Goal: Task Accomplishment & Management: Manage account settings

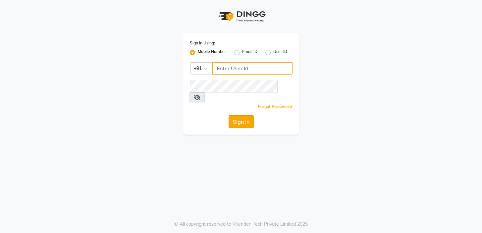
type input "9506660055"
click at [234, 115] on button "Sign In" at bounding box center [240, 121] width 25 height 13
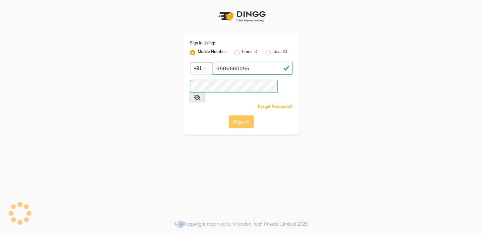
click at [234, 115] on div "Sign In" at bounding box center [241, 121] width 103 height 13
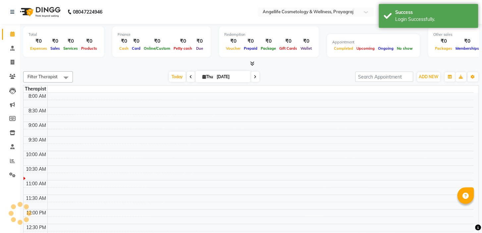
select select "en"
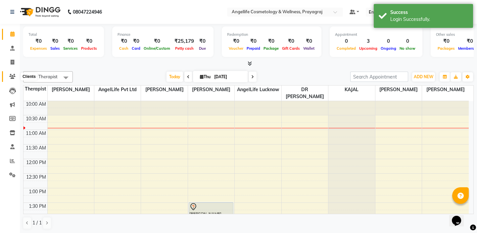
click at [12, 75] on icon at bounding box center [12, 76] width 6 height 5
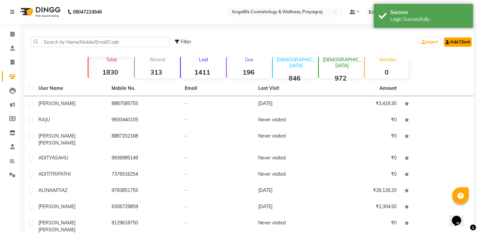
click at [464, 40] on link "Add Client" at bounding box center [458, 41] width 28 height 9
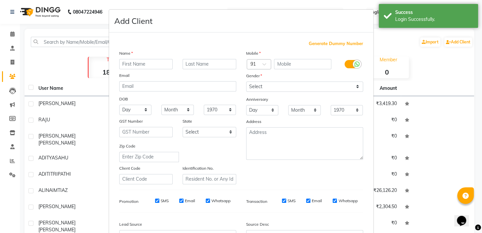
click at [132, 62] on input "text" at bounding box center [146, 64] width 54 height 10
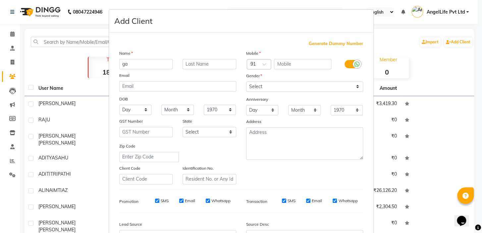
type input "g"
type input "GARIMA"
click at [203, 65] on input "text" at bounding box center [209, 64] width 54 height 10
type input "YADAV"
click at [287, 63] on input "text" at bounding box center [302, 64] width 57 height 10
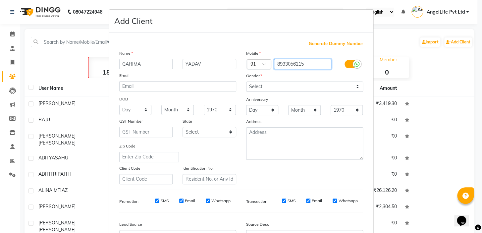
type input "8933056215"
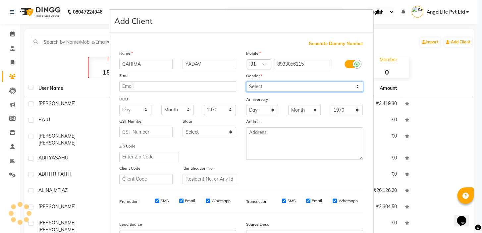
click at [256, 87] on select "Select Male Female Other Prefer Not To Say" at bounding box center [304, 86] width 117 height 10
select select "female"
click at [246, 81] on select "Select Male Female Other Prefer Not To Say" at bounding box center [304, 86] width 117 height 10
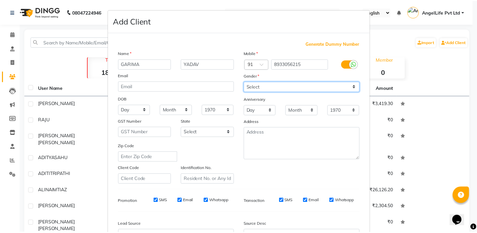
scroll to position [75, 0]
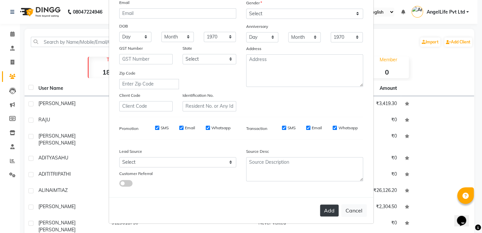
click at [324, 208] on button "Add" at bounding box center [329, 210] width 19 height 12
select select
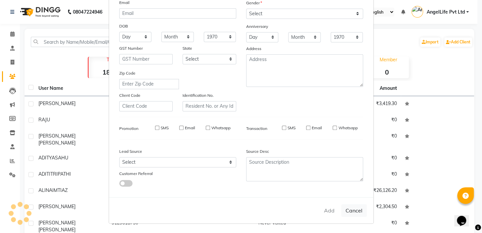
select select
checkbox input "false"
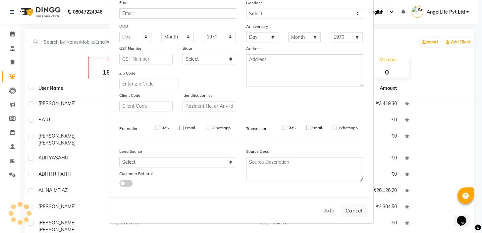
checkbox input "false"
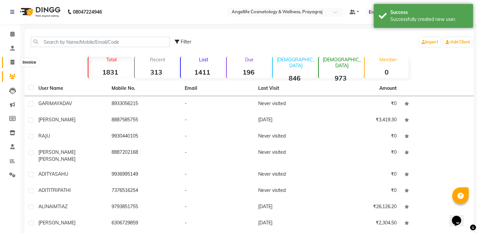
click at [12, 63] on icon at bounding box center [13, 62] width 4 height 5
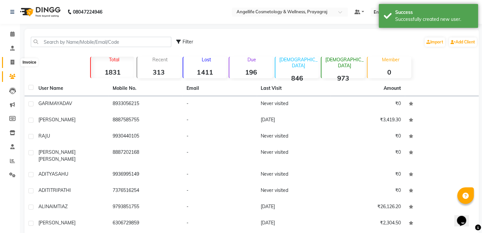
select select "4531"
select select "service"
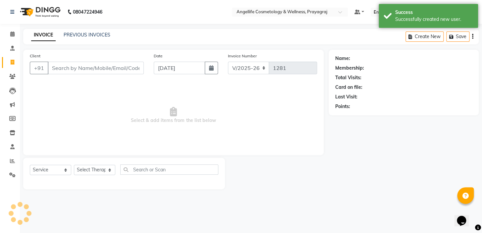
click at [70, 70] on input "Client" at bounding box center [96, 68] width 96 height 13
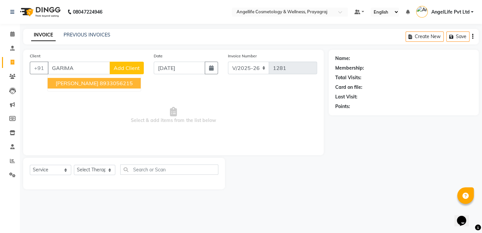
click at [92, 84] on span "GARIMA YADAV" at bounding box center [77, 83] width 43 height 7
type input "8933056215"
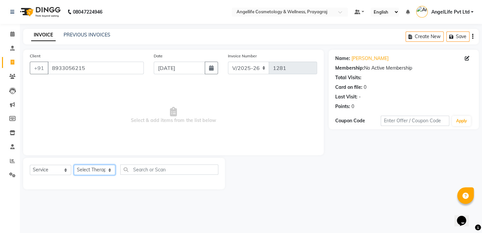
click at [84, 170] on select "Select Therapist AngelLife Lucknow AngelLife Pvt Ltd DR [PERSON_NAME] [PERSON_N…" at bounding box center [94, 170] width 41 height 10
select select "26653"
click at [74, 165] on select "Select Therapist AngelLife Lucknow AngelLife Pvt Ltd DR [PERSON_NAME] [PERSON_N…" at bounding box center [94, 170] width 41 height 10
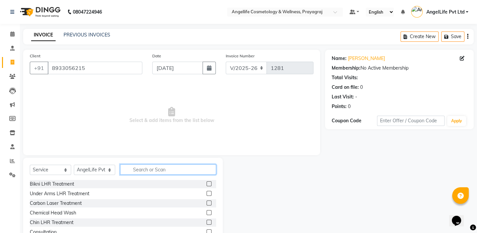
click at [138, 172] on input "text" at bounding box center [168, 169] width 96 height 10
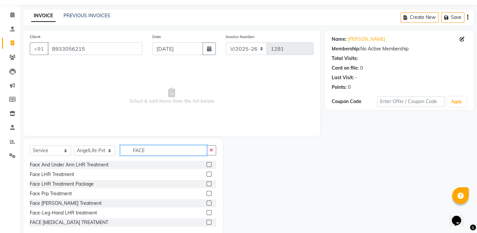
scroll to position [33, 0]
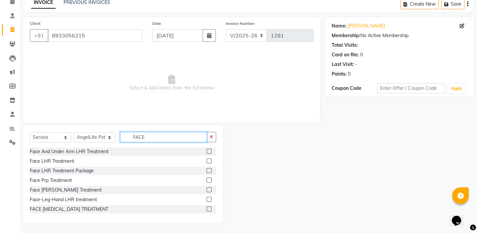
type input "FACE"
click at [207, 161] on label at bounding box center [209, 160] width 5 height 5
click at [207, 161] on input "checkbox" at bounding box center [209, 161] width 4 height 4
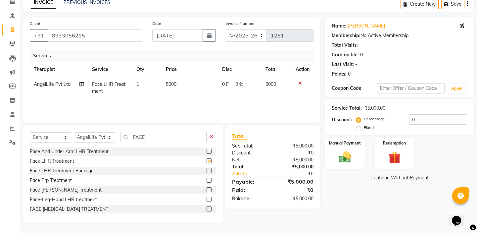
checkbox input "false"
click at [169, 84] on span "5000" at bounding box center [171, 84] width 11 height 6
select select "26653"
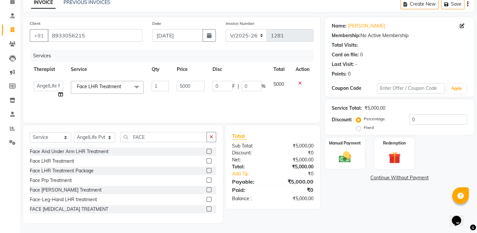
click at [364, 128] on label "Fixed" at bounding box center [369, 127] width 10 height 6
click at [358, 128] on input "Fixed" at bounding box center [360, 127] width 5 height 5
radio input "true"
click at [418, 120] on input "0" at bounding box center [438, 119] width 58 height 10
type input "2"
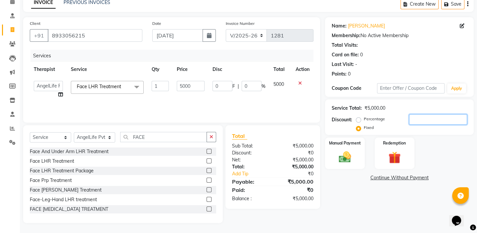
type input "2"
type input "0.04"
type input "22"
type input "0.44"
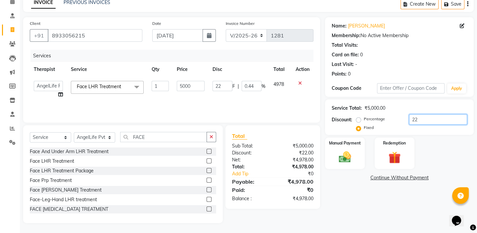
type input "220"
type input "4.4"
type input "2200"
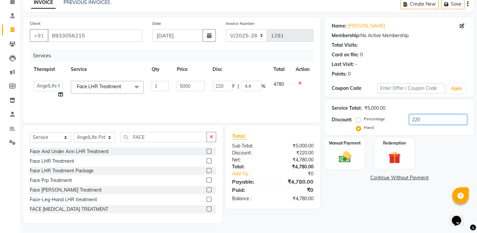
type input "44"
click at [433, 118] on input "2200" at bounding box center [438, 119] width 58 height 10
type input "220"
type input "4.4"
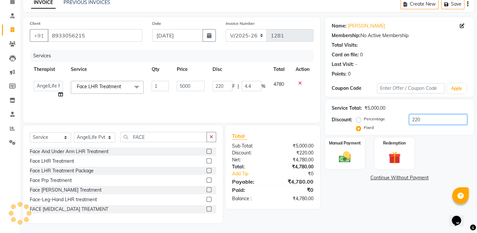
type input "22"
type input "0.44"
type input "2"
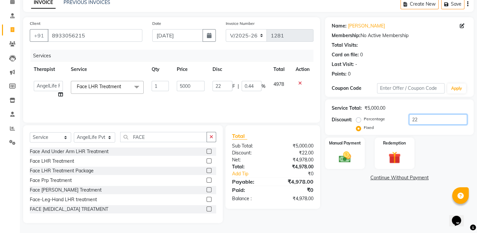
type input "0.04"
type input "0"
type input "2"
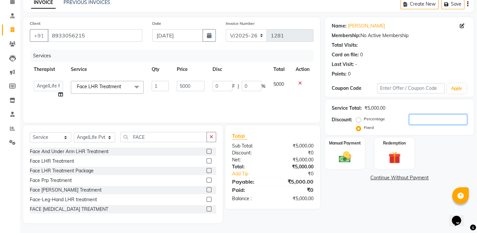
type input "0.04"
type input "28"
type input "0.56"
type input "288"
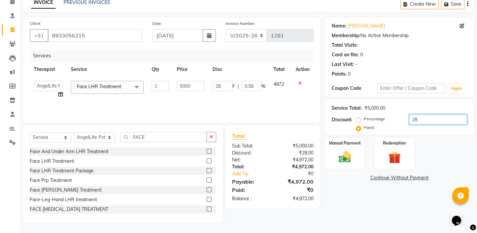
type input "288"
type input "5.76"
type input "28"
type input "0.56"
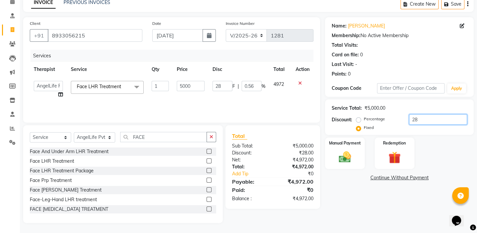
type input "280"
type input "5.6"
type input "2800"
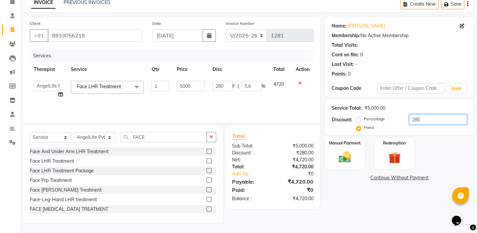
type input "56"
type input "2800"
click at [391, 178] on link "Continue Without Payment" at bounding box center [399, 177] width 146 height 7
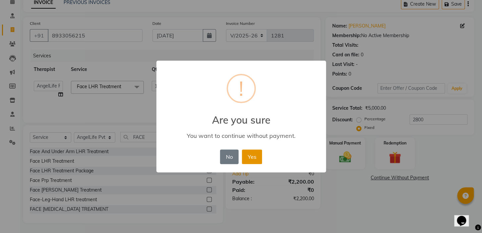
click at [256, 157] on button "Yes" at bounding box center [252, 156] width 20 height 15
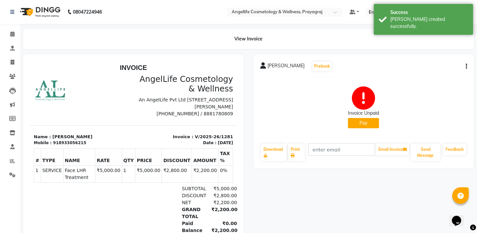
click at [366, 122] on button "Pay" at bounding box center [363, 123] width 31 height 10
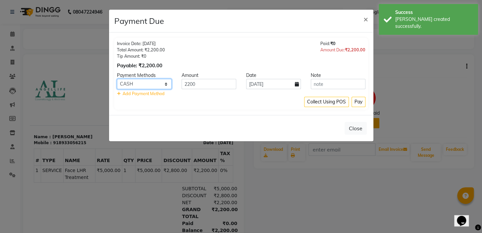
click at [143, 83] on select "CASH CARD ONLINE CUSTOM GPay PayTM PhonePe UPI NearBuy Loan BharatPay Cheque Mo…" at bounding box center [144, 84] width 55 height 10
select select "8"
click at [117, 79] on select "CASH CARD ONLINE CUSTOM GPay PayTM PhonePe UPI NearBuy Loan BharatPay Cheque Mo…" at bounding box center [144, 84] width 55 height 10
click at [358, 103] on button "Pay" at bounding box center [358, 102] width 14 height 10
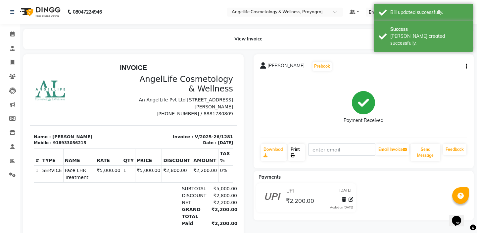
click at [297, 149] on link "Print" at bounding box center [296, 152] width 17 height 17
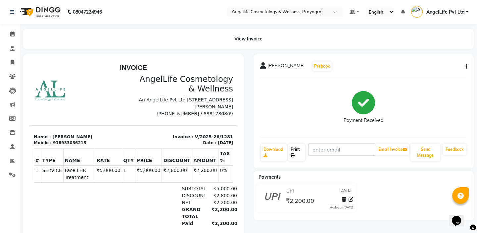
click at [294, 150] on link "Print" at bounding box center [296, 152] width 17 height 17
click at [298, 149] on link "Print" at bounding box center [296, 152] width 17 height 17
click at [12, 61] on icon at bounding box center [13, 62] width 4 height 5
select select "service"
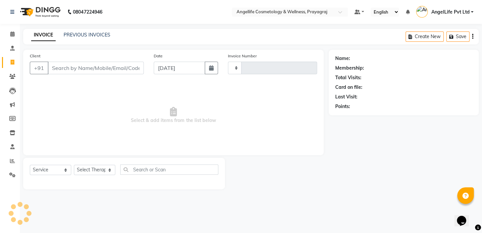
type input "1282"
select select "4531"
click at [66, 70] on input "Client" at bounding box center [96, 68] width 96 height 13
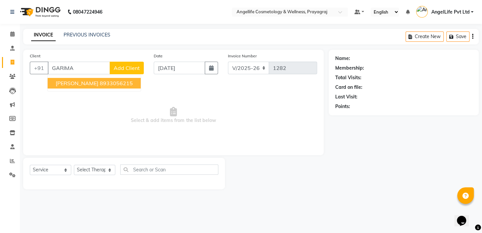
click at [89, 84] on span "GARIMA YADAV" at bounding box center [77, 83] width 43 height 7
type input "8933056215"
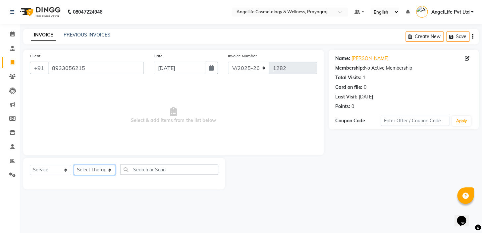
click at [97, 170] on select "Select Therapist AngelLife Lucknow AngelLife Pvt Ltd DR [PERSON_NAME] [PERSON_N…" at bounding box center [94, 170] width 41 height 10
select select "26653"
click at [74, 165] on select "Select Therapist AngelLife Lucknow AngelLife Pvt Ltd DR [PERSON_NAME] [PERSON_N…" at bounding box center [94, 170] width 41 height 10
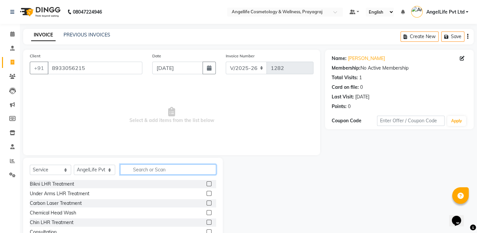
click at [146, 170] on input "text" at bounding box center [168, 169] width 96 height 10
type input "CON"
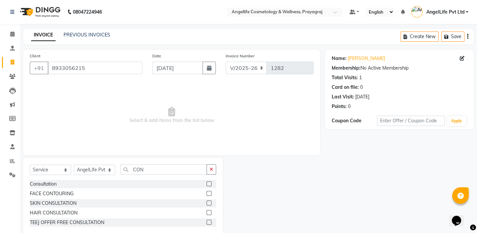
click at [211, 185] on label at bounding box center [209, 183] width 5 height 5
click at [211, 185] on input "checkbox" at bounding box center [209, 184] width 4 height 4
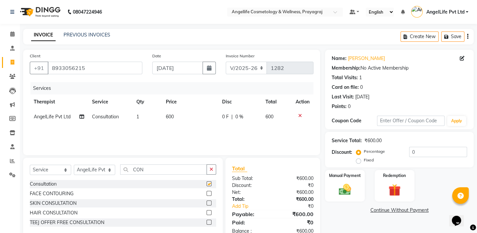
checkbox input "false"
click at [364, 160] on label "Fixed" at bounding box center [369, 160] width 10 height 6
click at [358, 160] on input "Fixed" at bounding box center [360, 160] width 5 height 5
radio input "true"
click at [419, 151] on input "0" at bounding box center [438, 152] width 58 height 10
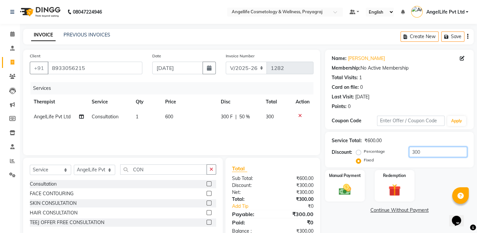
type input "300"
click at [397, 207] on link "Continue Without Payment" at bounding box center [399, 210] width 146 height 7
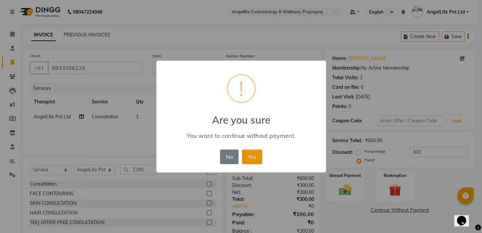
click at [251, 152] on button "Yes" at bounding box center [252, 156] width 20 height 15
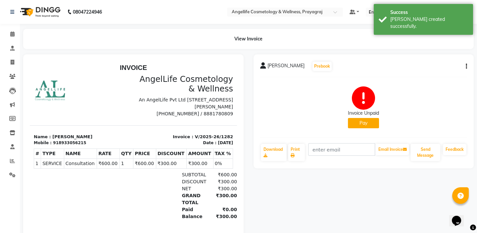
click at [359, 123] on button "Pay" at bounding box center [363, 123] width 31 height 10
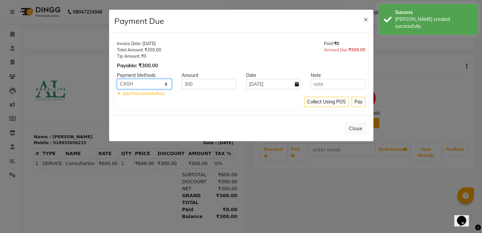
click at [146, 82] on select "CASH CARD ONLINE CUSTOM GPay PayTM PhonePe UPI NearBuy Loan BharatPay Cheque Mo…" at bounding box center [144, 84] width 55 height 10
select select "8"
click at [117, 79] on select "CASH CARD ONLINE CUSTOM GPay PayTM PhonePe UPI NearBuy Loan BharatPay Cheque Mo…" at bounding box center [144, 84] width 55 height 10
click at [356, 100] on button "Pay" at bounding box center [358, 102] width 14 height 10
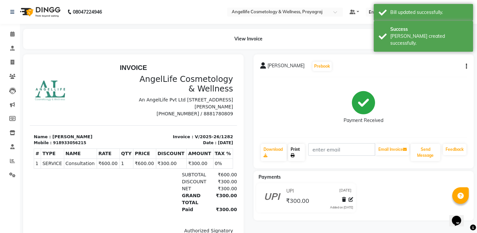
click at [297, 150] on link "Print" at bounding box center [296, 152] width 17 height 17
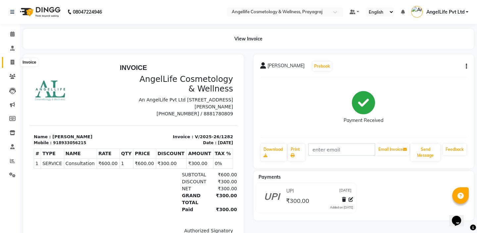
click at [13, 63] on icon at bounding box center [13, 62] width 4 height 5
select select "service"
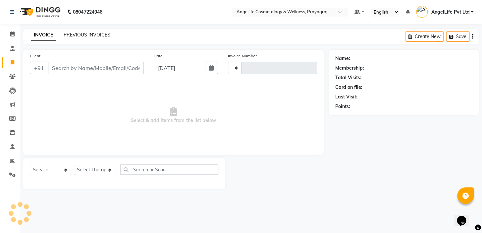
click at [84, 36] on link "PREVIOUS INVOICES" at bounding box center [87, 35] width 47 height 6
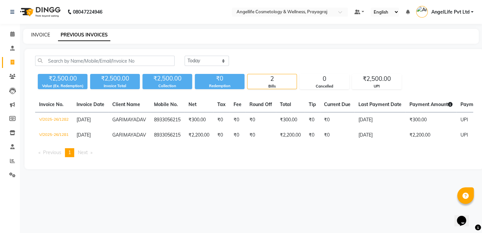
click at [38, 36] on link "INVOICE" at bounding box center [40, 35] width 19 height 6
select select "service"
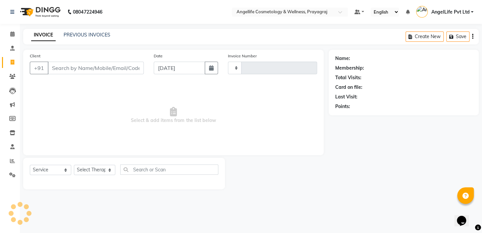
type input "1283"
select select "4531"
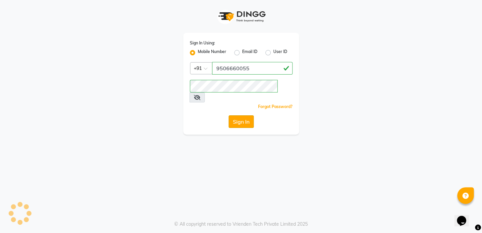
click at [240, 118] on button "Sign In" at bounding box center [240, 121] width 25 height 13
click at [240, 115] on div "Sign In" at bounding box center [241, 121] width 103 height 13
click at [200, 95] on icon at bounding box center [197, 97] width 7 height 5
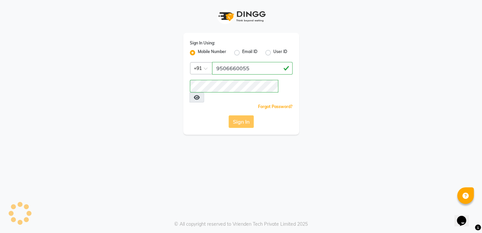
click at [200, 95] on icon at bounding box center [197, 97] width 6 height 5
click at [246, 115] on div "Sign In" at bounding box center [241, 121] width 103 height 13
click at [237, 115] on div "Sign In" at bounding box center [241, 121] width 103 height 13
click at [243, 117] on div "Sign In" at bounding box center [241, 121] width 103 height 13
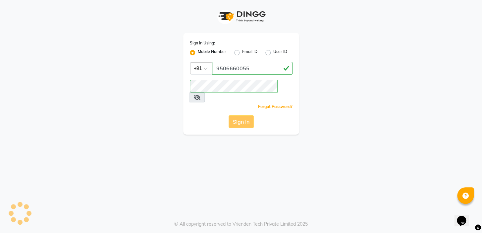
click at [243, 116] on div "Sign In" at bounding box center [241, 121] width 103 height 13
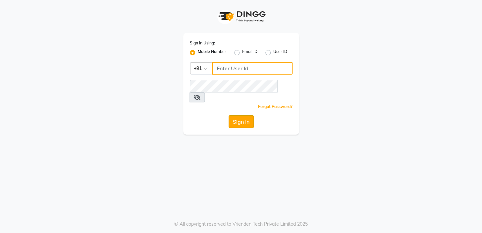
type input "9506660055"
click at [240, 115] on button "Sign In" at bounding box center [240, 121] width 25 height 13
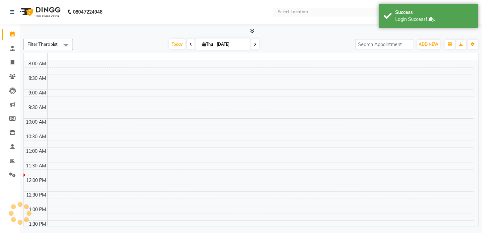
select select "en"
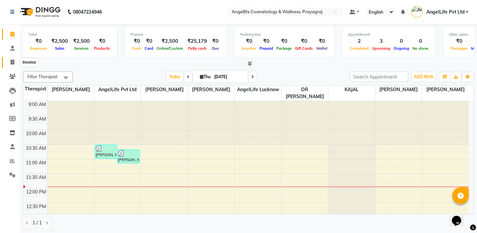
click at [11, 62] on icon at bounding box center [13, 62] width 4 height 5
select select "service"
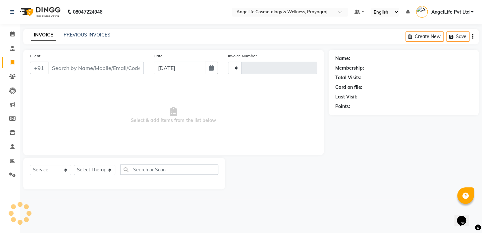
type input "1283"
select select "4531"
click at [82, 69] on input "Client" at bounding box center [96, 68] width 96 height 13
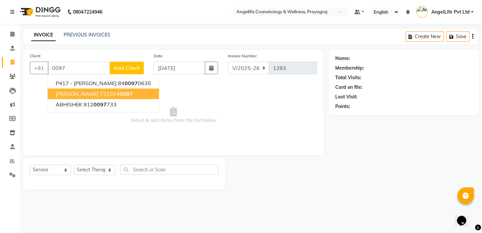
click at [98, 94] on span "[PERSON_NAME]" at bounding box center [77, 93] width 43 height 7
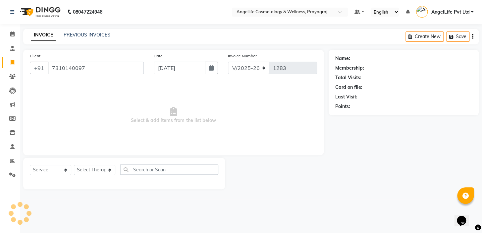
type input "7310140097"
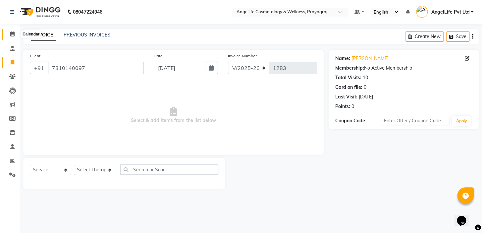
click at [13, 35] on icon at bounding box center [12, 33] width 4 height 5
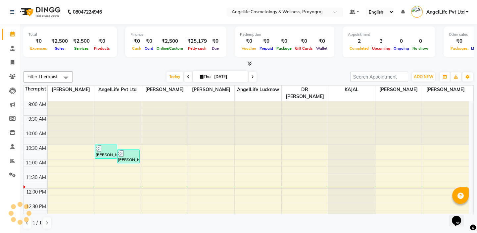
scroll to position [58, 0]
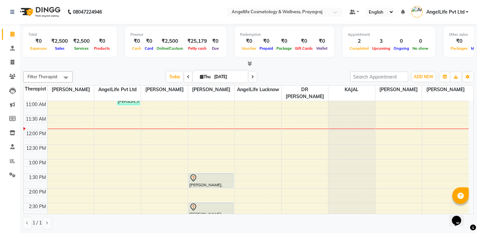
click at [205, 133] on div "9:00 AM 9:30 AM 10:00 AM 10:30 AM 11:00 AM 11:30 AM 12:00 PM 12:30 PM 1:00 PM 1…" at bounding box center [246, 203] width 445 height 320
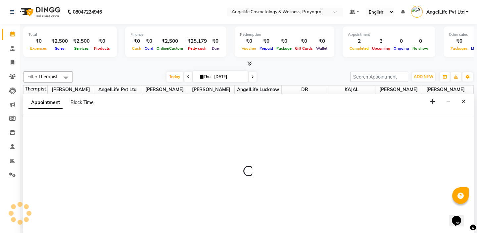
scroll to position [0, 0]
select select "26853"
select select "720"
select select "tentative"
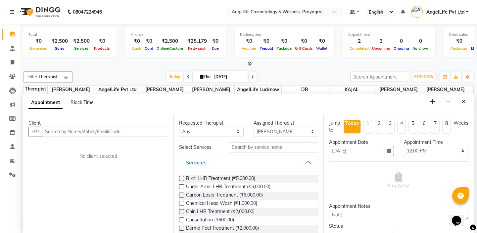
click at [120, 129] on input "text" at bounding box center [105, 131] width 126 height 10
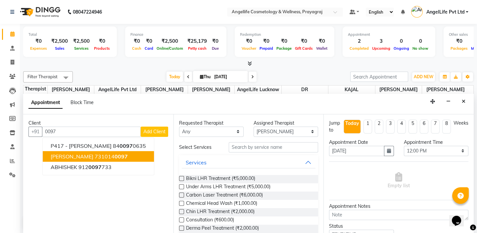
click at [123, 158] on ngb-highlight "731014 0097" at bounding box center [111, 156] width 33 height 7
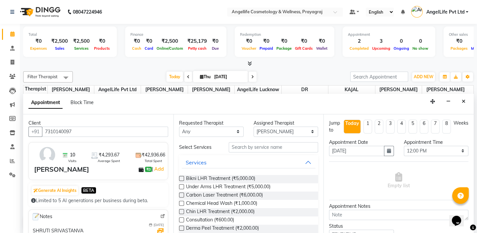
type input "7310140097"
click at [276, 149] on input "text" at bounding box center [273, 147] width 89 height 10
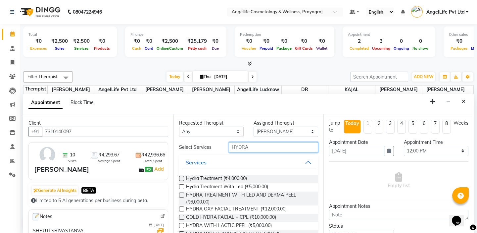
type input "HYDRA"
click at [180, 179] on label at bounding box center [181, 178] width 5 height 5
click at [180, 179] on input "checkbox" at bounding box center [181, 179] width 4 height 4
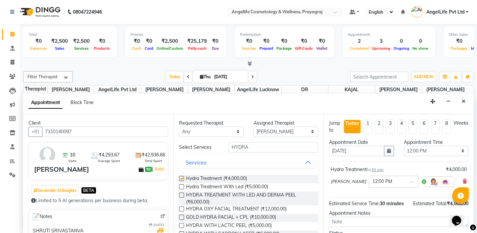
checkbox input "false"
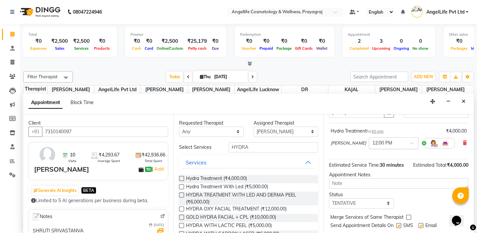
scroll to position [55, 0]
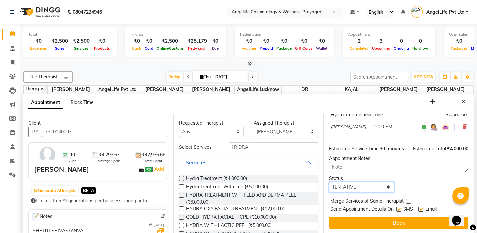
click at [386, 183] on select "Select TENTATIVE CONFIRM CHECK-IN UPCOMING" at bounding box center [361, 187] width 65 height 10
select select "confirm booking"
click at [329, 182] on select "Select TENTATIVE CONFIRM CHECK-IN UPCOMING" at bounding box center [361, 187] width 65 height 10
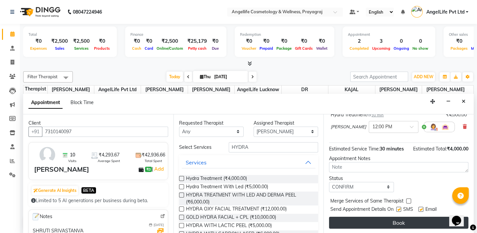
click at [366, 222] on button "Book" at bounding box center [398, 223] width 139 height 12
click at [366, 222] on div "Book" at bounding box center [398, 223] width 139 height 12
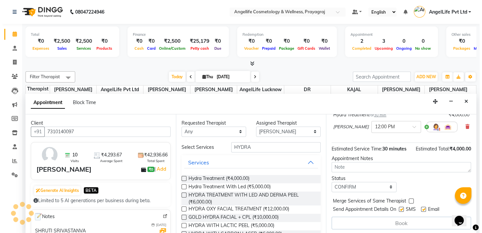
scroll to position [0, 0]
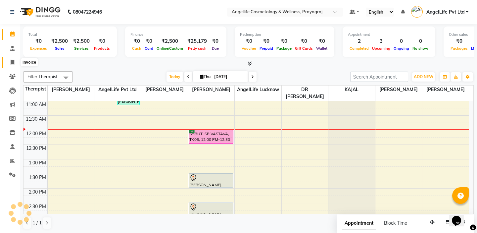
click at [12, 62] on icon at bounding box center [13, 62] width 4 height 5
select select "service"
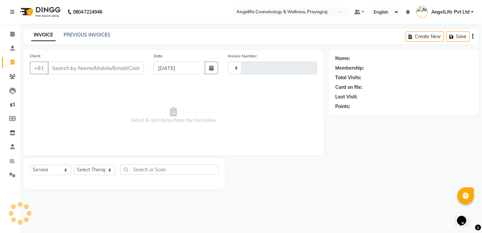
type input "1283"
select select "4531"
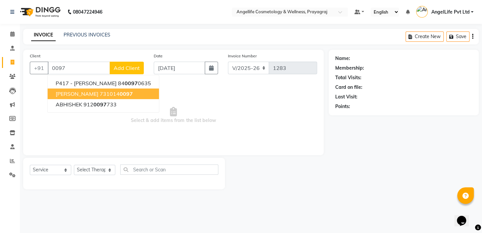
click at [98, 95] on span "[PERSON_NAME]" at bounding box center [77, 93] width 43 height 7
type input "7310140097"
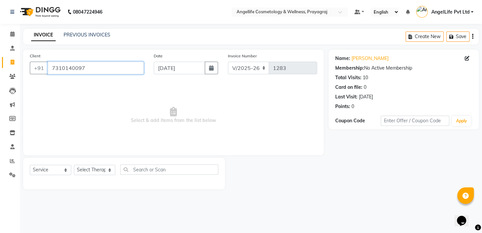
click at [88, 69] on input "7310140097" at bounding box center [96, 68] width 96 height 13
click at [117, 103] on span "Select & add items from the list below" at bounding box center [173, 115] width 287 height 66
click at [48, 169] on select "Select Service Product Membership Package Voucher Prepaid Gift Card" at bounding box center [50, 170] width 41 height 10
click at [376, 58] on link "[PERSON_NAME]" at bounding box center [369, 58] width 37 height 7
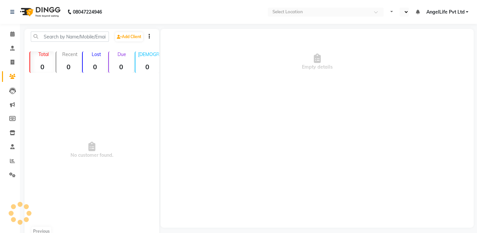
select select "en"
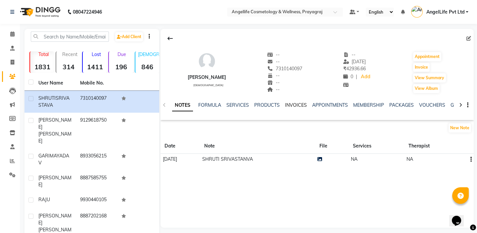
click at [291, 105] on link "INVOICES" at bounding box center [296, 105] width 22 height 6
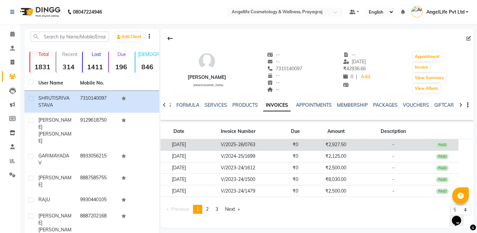
click at [321, 146] on td "₹2,927.50" at bounding box center [336, 145] width 48 height 12
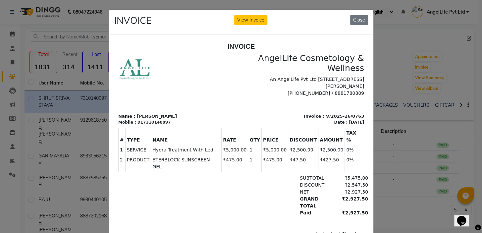
click at [261, 195] on div "GRAND TOTAL ₹2,927.50" at bounding box center [282, 202] width 172 height 14
click at [355, 22] on button "Close" at bounding box center [359, 20] width 18 height 10
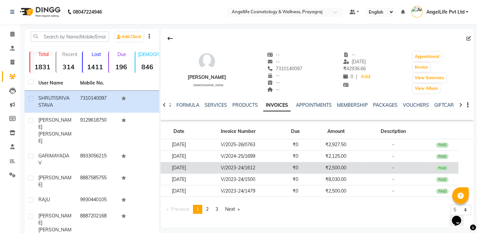
click at [327, 166] on td "₹2,500.00" at bounding box center [336, 168] width 48 height 12
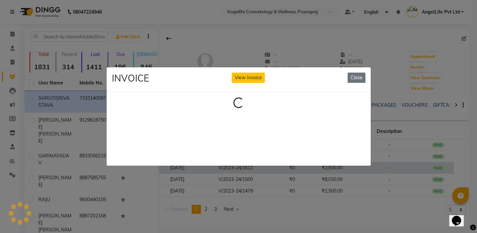
click at [327, 166] on ngb-modal-window "INVOICE View Invoice Close Loading..." at bounding box center [238, 116] width 477 height 233
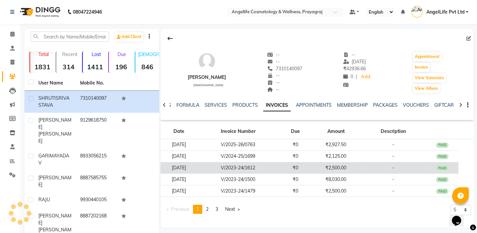
click at [327, 166] on td "₹2,500.00" at bounding box center [336, 168] width 48 height 12
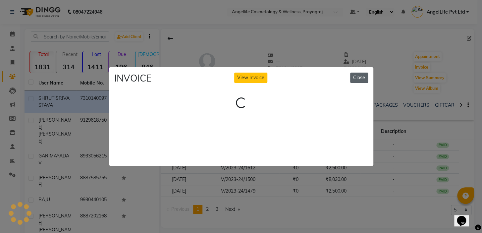
click at [363, 75] on button "Close" at bounding box center [359, 77] width 18 height 10
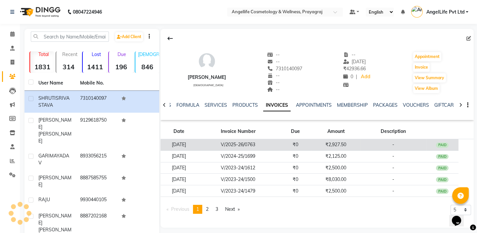
click at [312, 143] on td "₹0" at bounding box center [295, 145] width 32 height 12
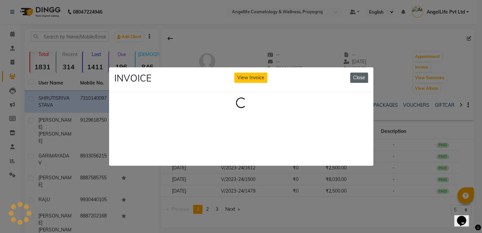
click at [360, 78] on button "Close" at bounding box center [359, 77] width 18 height 10
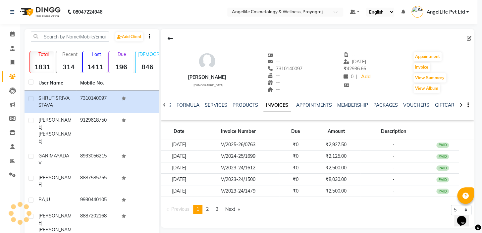
click at [360, 75] on div "INVOICE View Invoice Close" at bounding box center [241, 63] width 264 height 25
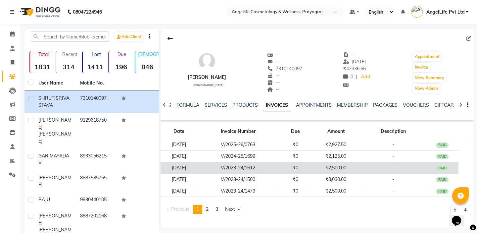
click at [323, 167] on td "₹2,500.00" at bounding box center [336, 168] width 48 height 12
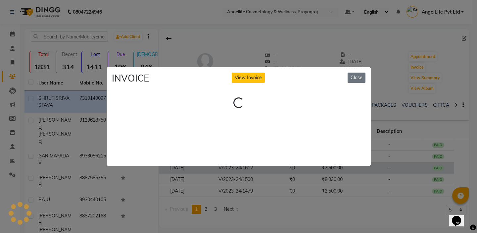
click at [323, 167] on ngb-modal-window "INVOICE View Invoice Close Loading..." at bounding box center [238, 116] width 477 height 233
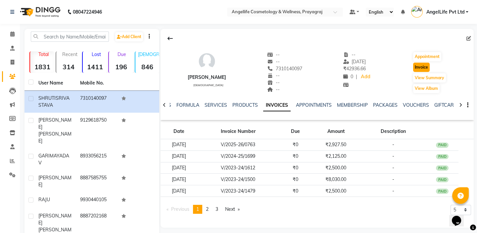
click at [422, 66] on button "Invoice" at bounding box center [421, 67] width 17 height 9
select select "service"
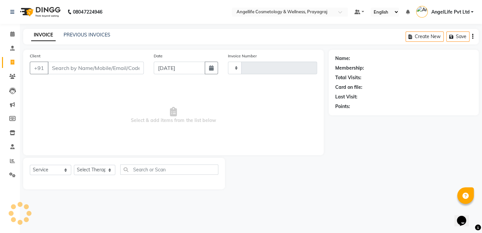
type input "1283"
select select "4531"
type input "7310140097"
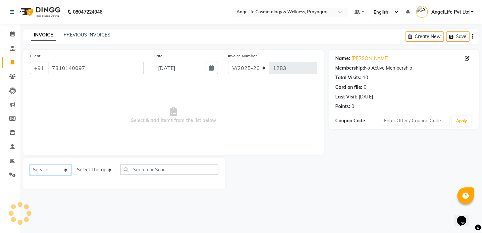
click at [43, 170] on select "Select Service Product Membership Package Voucher Prepaid Gift Card" at bounding box center [50, 170] width 41 height 10
click at [30, 165] on select "Select Service Product Membership Package Voucher Prepaid Gift Card" at bounding box center [50, 170] width 41 height 10
click at [83, 171] on select "Select Therapist AngelLife Lucknow AngelLife Pvt Ltd DR [PERSON_NAME] [PERSON_N…" at bounding box center [94, 170] width 41 height 10
select select "26653"
click at [74, 165] on select "Select Therapist AngelLife Lucknow AngelLife Pvt Ltd DR [PERSON_NAME] [PERSON_N…" at bounding box center [94, 170] width 41 height 10
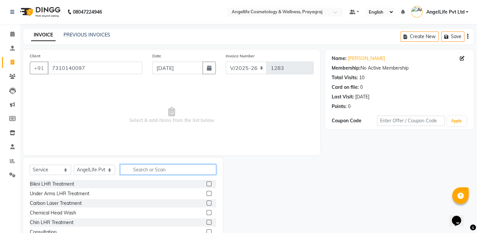
click at [150, 167] on input "text" at bounding box center [168, 169] width 96 height 10
click at [149, 169] on input "text" at bounding box center [168, 169] width 96 height 10
type input "HYDRA"
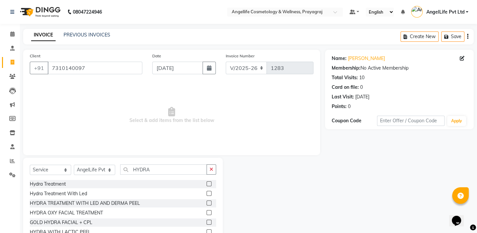
click at [207, 192] on label at bounding box center [209, 193] width 5 height 5
click at [207, 192] on input "checkbox" at bounding box center [209, 193] width 4 height 4
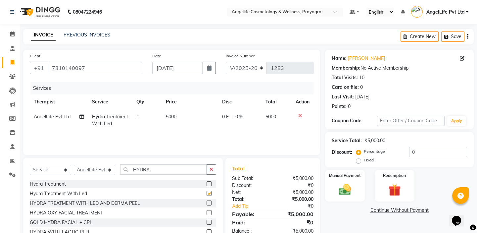
checkbox input "false"
click at [209, 126] on td "5000" at bounding box center [190, 120] width 56 height 22
select select "26653"
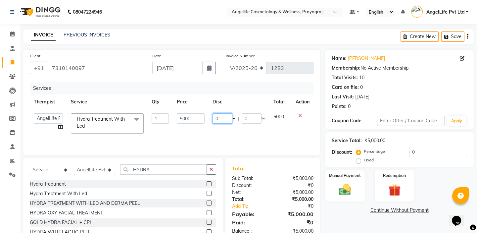
click at [222, 116] on input "0" at bounding box center [223, 118] width 20 height 10
type input "50"
click at [362, 222] on div "Name: Shruti Srivastava Membership: No Active Membership Total Visits: 10 Card …" at bounding box center [402, 153] width 154 height 206
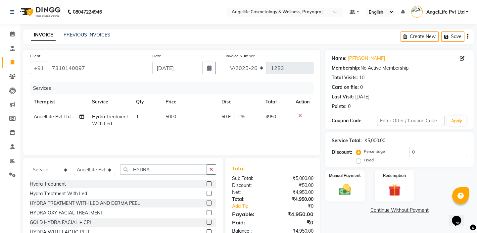
click at [226, 129] on td "50 F | 1 %" at bounding box center [239, 120] width 44 height 22
select select "26653"
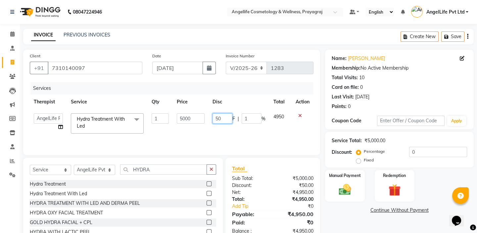
click at [223, 118] on input "50" at bounding box center [223, 118] width 20 height 10
type input "5"
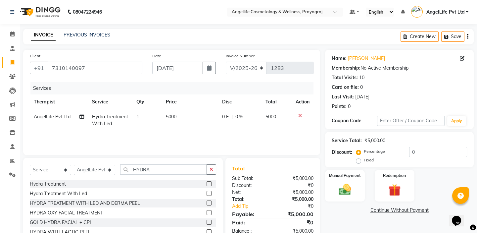
click at [259, 119] on td "0 F | 0 %" at bounding box center [240, 120] width 44 height 22
select select "26653"
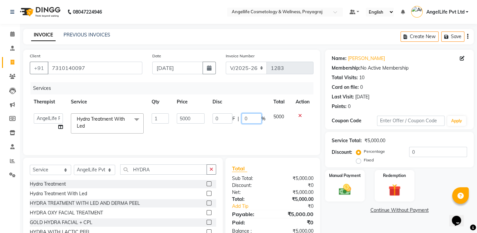
click at [254, 119] on input "0" at bounding box center [252, 118] width 20 height 10
type input "50"
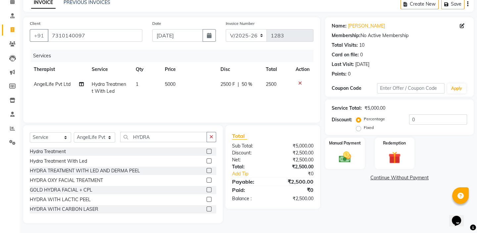
click at [351, 202] on div "Name: Shruti Srivastava Membership: No Active Membership Total Visits: 10 Card …" at bounding box center [402, 120] width 154 height 206
click at [389, 176] on link "Continue Without Payment" at bounding box center [399, 177] width 146 height 7
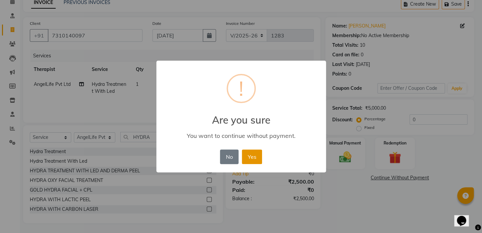
click at [259, 158] on button "Yes" at bounding box center [252, 156] width 20 height 15
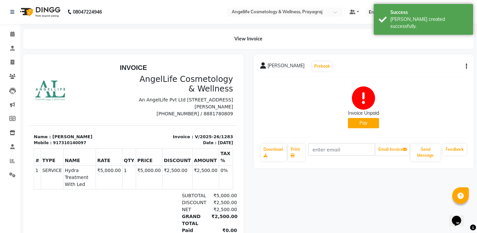
click at [372, 125] on button "Pay" at bounding box center [363, 123] width 31 height 10
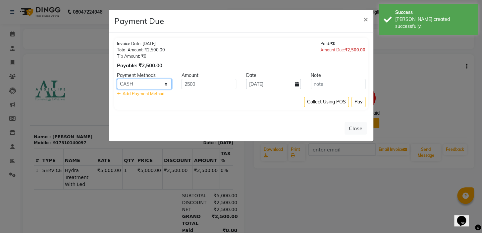
click at [138, 81] on select "CASH CARD ONLINE CUSTOM GPay PayTM PhonePe UPI NearBuy Loan BharatPay Cheque Mo…" at bounding box center [144, 84] width 55 height 10
select select "8"
click at [117, 79] on select "CASH CARD ONLINE CUSTOM GPay PayTM PhonePe UPI NearBuy Loan BharatPay Cheque Mo…" at bounding box center [144, 84] width 55 height 10
click at [354, 104] on button "Pay" at bounding box center [358, 102] width 14 height 10
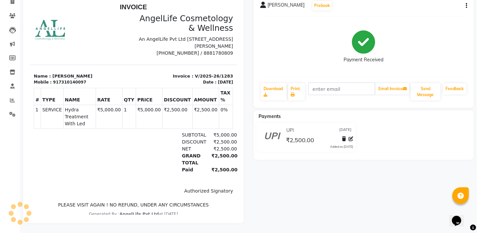
scroll to position [41, 0]
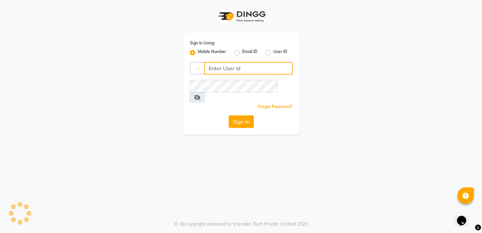
type input "9506660055"
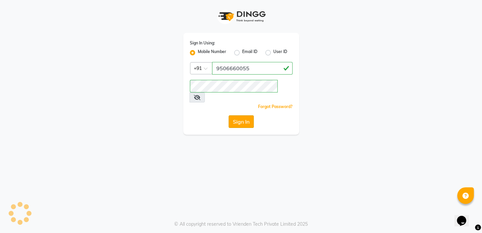
click at [246, 115] on button "Sign In" at bounding box center [240, 121] width 25 height 13
click at [246, 115] on div "Sign In" at bounding box center [241, 121] width 103 height 13
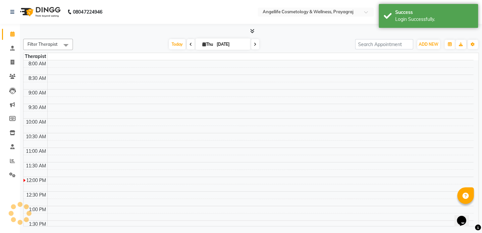
select select "en"
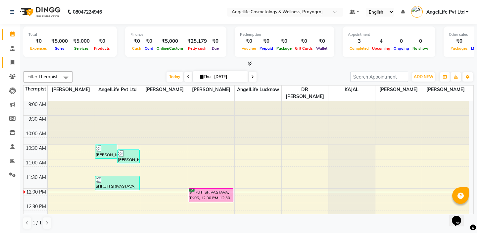
click at [11, 63] on icon at bounding box center [13, 62] width 4 height 5
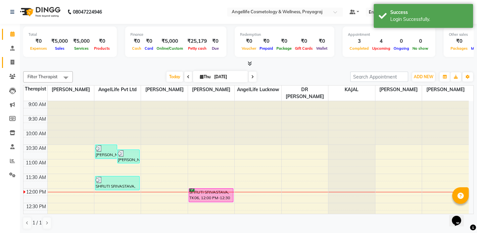
select select "service"
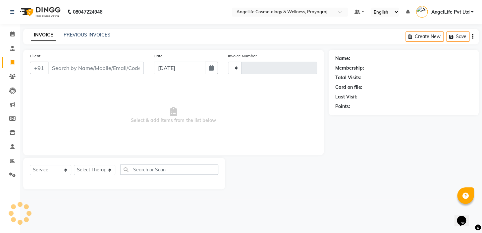
type input "1284"
select select "4531"
click at [66, 69] on input "Client" at bounding box center [96, 68] width 96 height 13
click at [60, 68] on input "Client" at bounding box center [96, 68] width 96 height 13
click at [88, 36] on link "PREVIOUS INVOICES" at bounding box center [87, 35] width 47 height 6
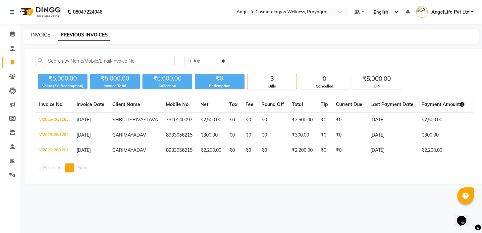
click at [40, 35] on link "INVOICE" at bounding box center [40, 35] width 19 height 6
select select "service"
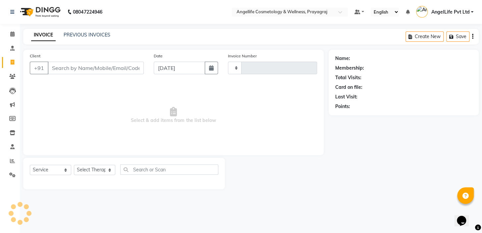
type input "1284"
select select "4531"
click at [61, 70] on input "Client" at bounding box center [96, 68] width 96 height 13
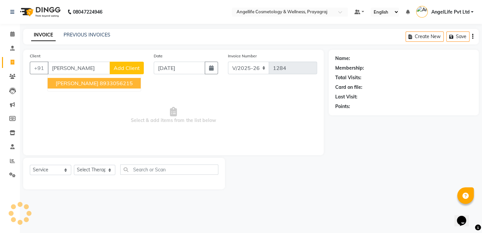
click at [72, 83] on span "GARIMA YADAV" at bounding box center [77, 83] width 43 height 7
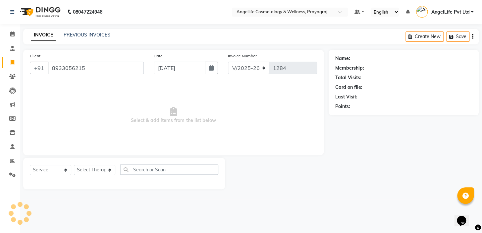
type input "8933056215"
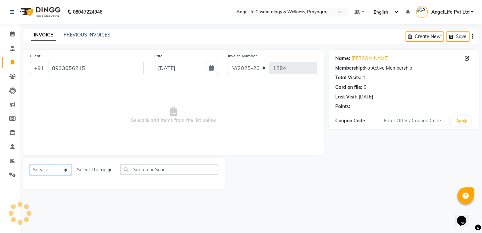
click at [44, 171] on select "Select Service Product Membership Package Voucher Prepaid Gift Card" at bounding box center [50, 170] width 41 height 10
select select "product"
click at [30, 165] on select "Select Service Product Membership Package Voucher Prepaid Gift Card" at bounding box center [50, 170] width 41 height 10
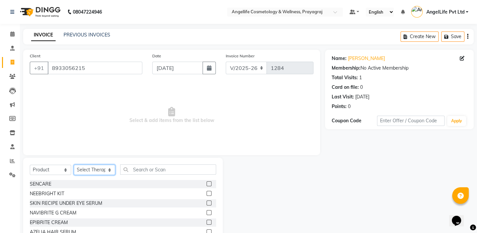
click at [94, 169] on select "Select Therapist AngelLife Lucknow AngelLife Pvt Ltd DR [PERSON_NAME] [PERSON_N…" at bounding box center [94, 170] width 41 height 10
select select "26653"
click at [74, 165] on select "Select Therapist AngelLife Lucknow AngelLife Pvt Ltd DR [PERSON_NAME] [PERSON_N…" at bounding box center [94, 170] width 41 height 10
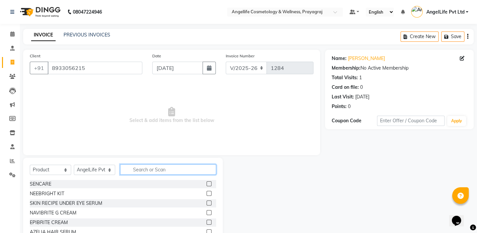
click at [145, 169] on input "text" at bounding box center [168, 169] width 96 height 10
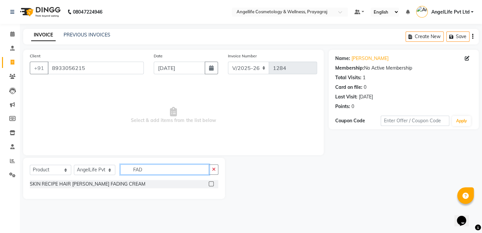
type input "FAD"
click at [213, 182] on label at bounding box center [211, 183] width 5 height 5
click at [213, 182] on input "checkbox" at bounding box center [211, 184] width 4 height 4
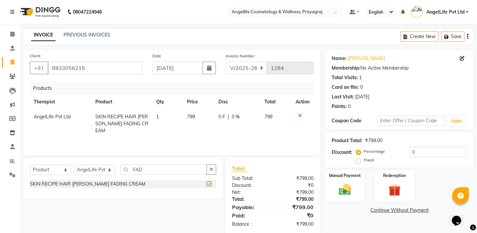
checkbox input "false"
click at [225, 132] on div "Products Therapist Product Qty Price Disc Total Action AngelLife Pvt Ltd SKIN R…" at bounding box center [172, 115] width 284 height 66
click at [226, 127] on td "0 F | 0 %" at bounding box center [238, 123] width 46 height 29
select select "26653"
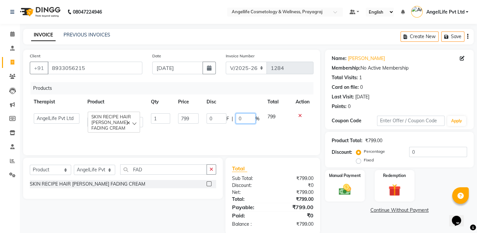
click at [242, 119] on input "0" at bounding box center [246, 118] width 20 height 10
type input "10"
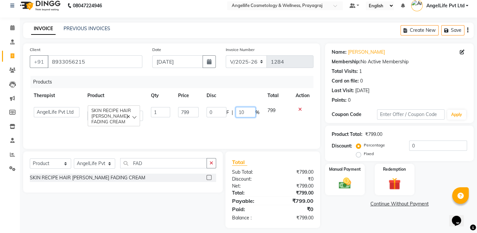
scroll to position [11, 0]
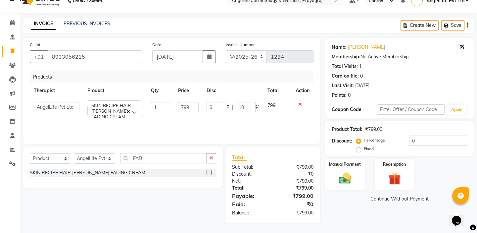
click at [361, 216] on div "Name: Garima Yadav Membership: No Active Membership Total Visits: 1 Card on fil…" at bounding box center [402, 130] width 154 height 184
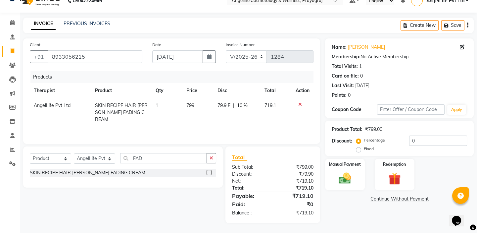
click at [383, 198] on link "Continue Without Payment" at bounding box center [399, 198] width 146 height 7
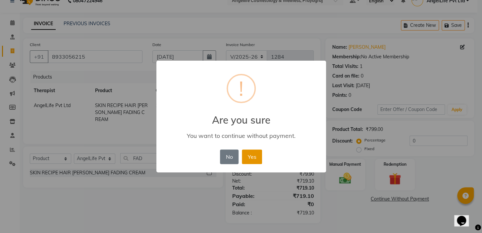
click at [252, 160] on button "Yes" at bounding box center [252, 156] width 20 height 15
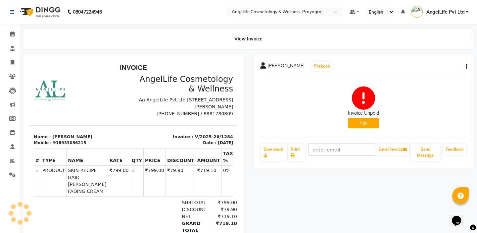
click at [366, 125] on button "Pay" at bounding box center [363, 123] width 31 height 10
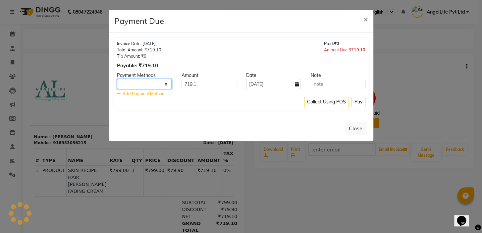
click at [143, 85] on select at bounding box center [144, 84] width 55 height 10
click at [187, 100] on div "Collect Using POS Pay" at bounding box center [241, 102] width 248 height 10
click at [165, 84] on select at bounding box center [144, 84] width 55 height 10
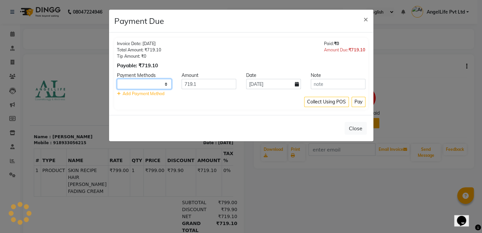
click at [165, 84] on select at bounding box center [144, 84] width 55 height 10
click at [186, 102] on div "Collect Using POS Pay" at bounding box center [241, 102] width 248 height 10
click at [161, 62] on div "Payable: ₹719.10" at bounding box center [139, 66] width 44 height 8
click at [166, 83] on select at bounding box center [144, 84] width 55 height 10
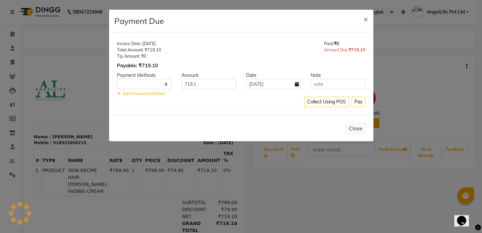
click at [187, 99] on div "Collect Using POS Pay" at bounding box center [241, 102] width 248 height 10
click at [165, 84] on select at bounding box center [144, 84] width 55 height 10
click at [227, 108] on div "Invoice Date: 04-09-2025 Total Amount: ₹719.10 Tip Amount: ₹0 Payable: ₹719.10 …" at bounding box center [241, 74] width 254 height 72
click at [300, 187] on ngb-modal-window "Payment Due × Invoice Date: 04-09-2025 Total Amount: ₹719.10 Tip Amount: ₹0 Pay…" at bounding box center [241, 116] width 482 height 233
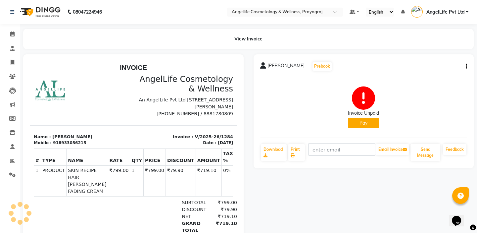
click at [364, 126] on button "Pay" at bounding box center [363, 123] width 31 height 10
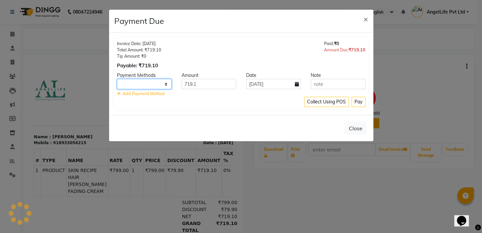
click at [165, 84] on select at bounding box center [144, 84] width 55 height 10
click at [305, 205] on ngb-modal-window "Payment Due × Invoice Date: 04-09-2025 Total Amount: ₹719.10 Tip Amount: ₹0 Pay…" at bounding box center [241, 116] width 482 height 233
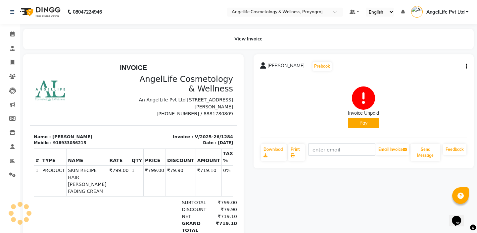
click at [360, 125] on button "Pay" at bounding box center [363, 123] width 31 height 10
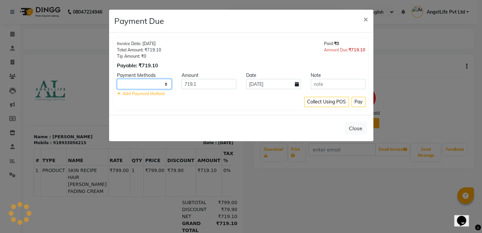
click at [165, 84] on select at bounding box center [144, 84] width 55 height 10
click at [165, 84] on select "CASH CARD ONLINE CUSTOM GPay PayTM PhonePe UPI NearBuy Loan BharatPay Cheque Mo…" at bounding box center [144, 84] width 55 height 10
select select "8"
click at [117, 79] on select "CASH CARD ONLINE CUSTOM GPay PayTM PhonePe UPI NearBuy Loan BharatPay Cheque Mo…" at bounding box center [144, 84] width 55 height 10
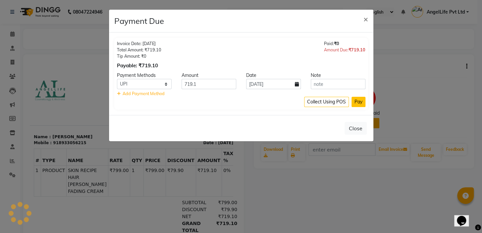
click at [358, 105] on button "Pay" at bounding box center [358, 102] width 14 height 10
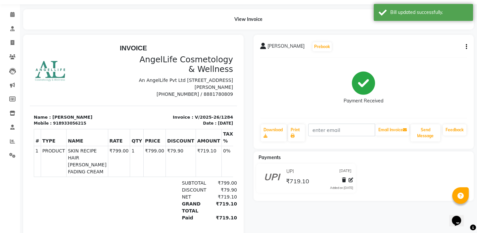
scroll to position [30, 0]
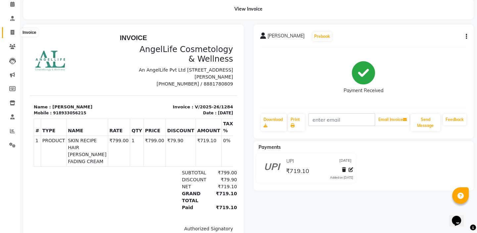
click at [12, 33] on icon at bounding box center [13, 32] width 4 height 5
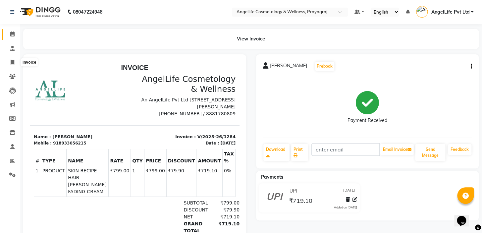
select select "4531"
select select "service"
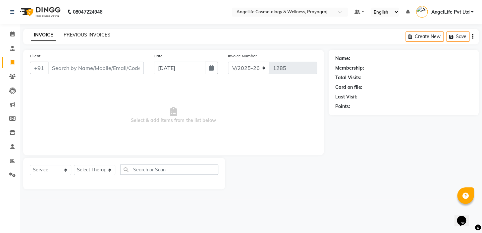
click at [82, 33] on link "PREVIOUS INVOICES" at bounding box center [87, 35] width 47 height 6
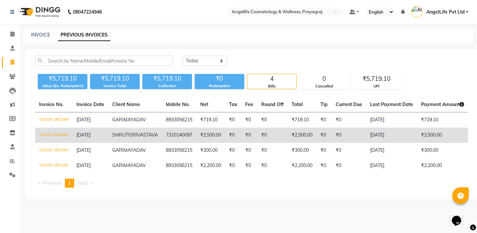
click at [267, 140] on td "₹0" at bounding box center [272, 134] width 30 height 15
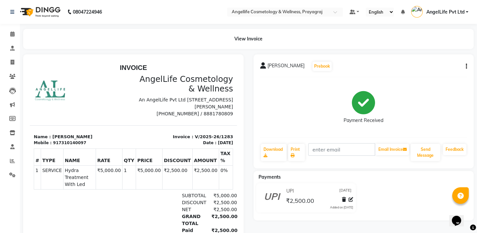
click at [467, 67] on icon "button" at bounding box center [466, 66] width 1 height 0
click at [439, 70] on div "Edit Invoice" at bounding box center [432, 70] width 45 height 8
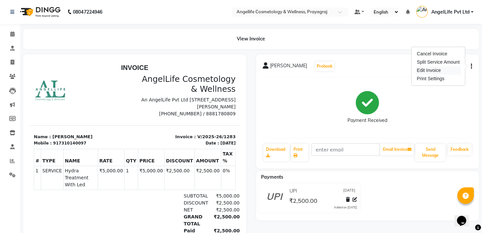
select select "service"
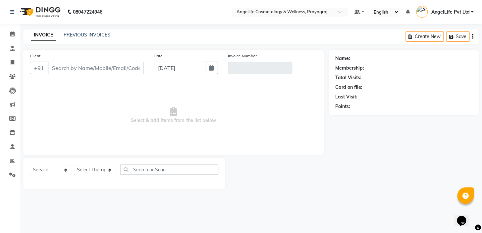
type input "7310140097"
type input "V/2025-26/1283"
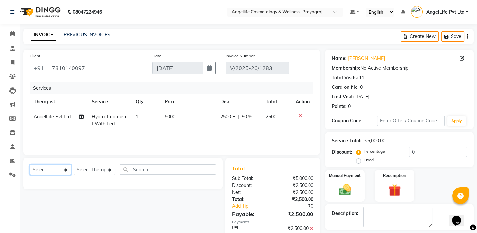
click at [51, 171] on select "Select Service Product Membership Package Voucher Prepaid Gift Card" at bounding box center [50, 170] width 41 height 10
select select "service"
click at [30, 165] on select "Select Service Product Membership Package Voucher Prepaid Gift Card" at bounding box center [50, 170] width 41 height 10
click at [87, 171] on select "Select Therapist AngelLife Lucknow AngelLife Pvt Ltd DR [PERSON_NAME] [PERSON_N…" at bounding box center [94, 170] width 41 height 10
select select "26653"
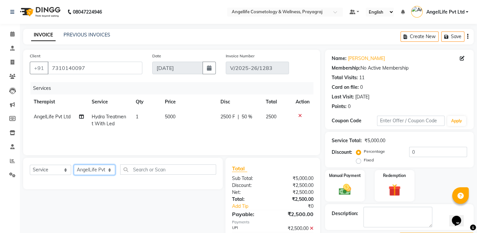
click at [74, 165] on select "Select Therapist AngelLife Lucknow AngelLife Pvt Ltd DR [PERSON_NAME] [PERSON_N…" at bounding box center [94, 170] width 41 height 10
click at [91, 102] on th "Service" at bounding box center [110, 101] width 44 height 15
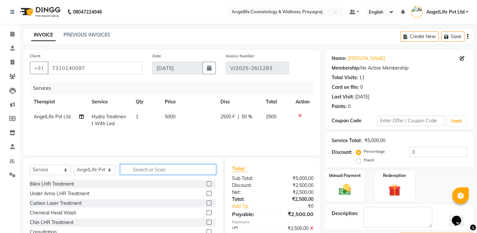
click at [147, 169] on input "text" at bounding box center [168, 169] width 96 height 10
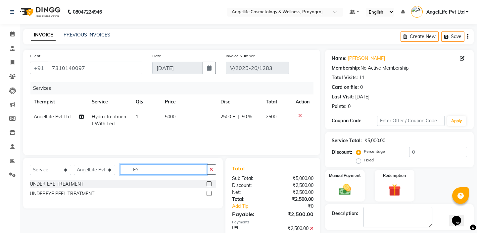
type input "E"
type input "THR"
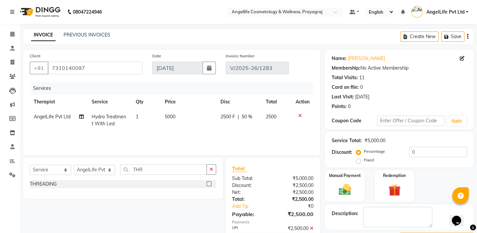
click at [209, 184] on label at bounding box center [209, 183] width 5 height 5
click at [209, 184] on input "checkbox" at bounding box center [209, 184] width 4 height 4
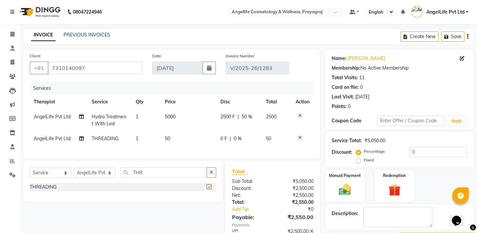
checkbox input "false"
click at [177, 138] on td "50" at bounding box center [189, 138] width 56 height 15
select select "26653"
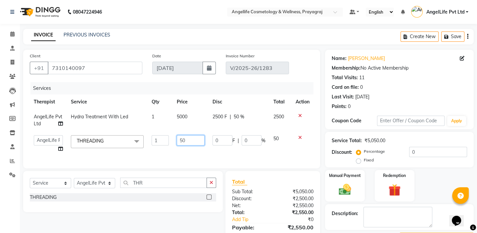
click at [196, 141] on input "50" at bounding box center [191, 140] width 28 height 10
type input "5"
type input "70"
click at [225, 151] on div "Services Therapist Service Qty Price Disc Total Action AngelLife Pvt Ltd Hydra …" at bounding box center [172, 121] width 284 height 79
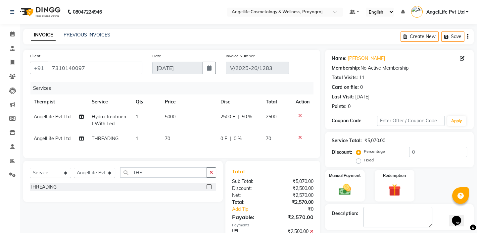
click at [225, 143] on td "0 F | 0 %" at bounding box center [239, 138] width 45 height 15
select select "26653"
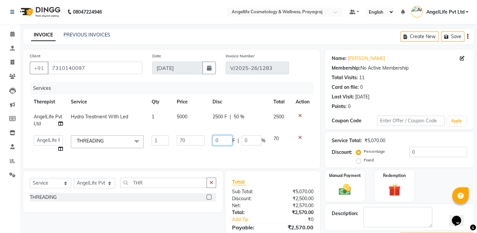
click at [225, 140] on input "0" at bounding box center [223, 140] width 20 height 10
type input "20"
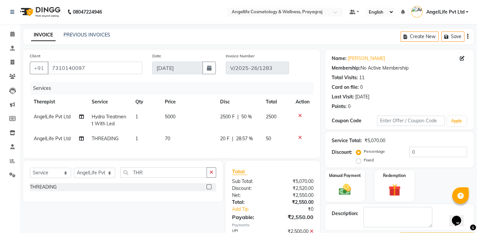
click at [247, 150] on div "Services Therapist Service Qty Price Disc Total Action AngelLife Pvt Ltd Hydra …" at bounding box center [172, 116] width 284 height 69
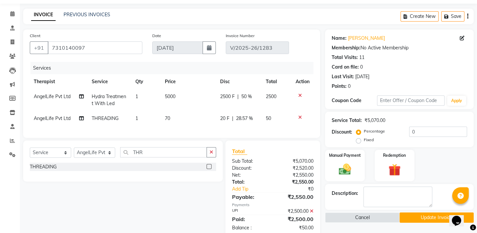
scroll to position [40, 0]
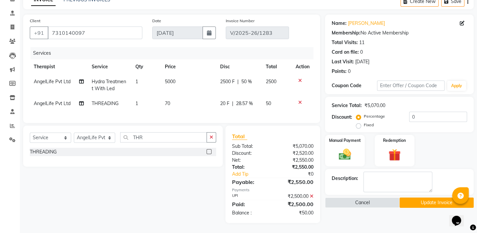
click at [437, 200] on button "Update Invoice" at bounding box center [437, 202] width 74 height 10
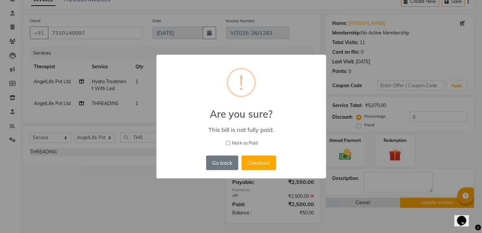
click at [227, 142] on input "Mark as Paid" at bounding box center [228, 143] width 4 height 4
click at [228, 141] on input "Mark as Paid" at bounding box center [228, 143] width 4 height 4
checkbox input "true"
click at [258, 162] on button "Checkout" at bounding box center [258, 162] width 34 height 15
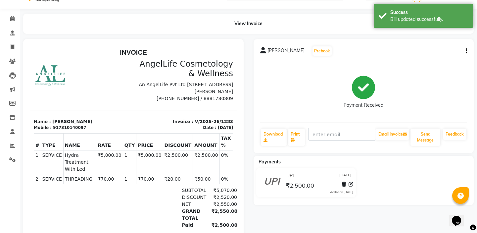
scroll to position [15, 0]
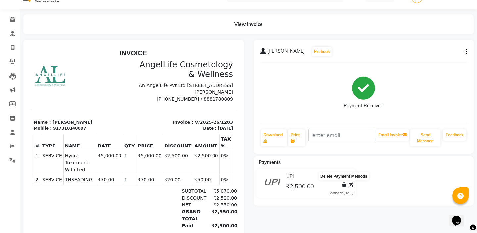
click at [344, 185] on icon at bounding box center [344, 184] width 4 height 5
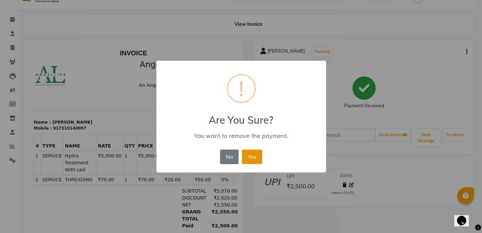
click at [250, 159] on button "Yes" at bounding box center [252, 156] width 20 height 15
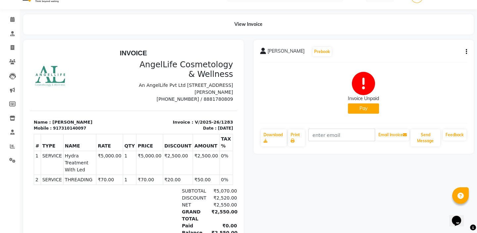
click at [368, 108] on button "Pay" at bounding box center [363, 108] width 31 height 10
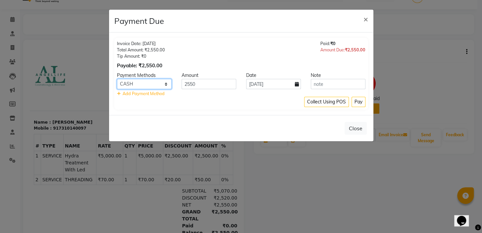
click at [152, 83] on select "CASH CARD ONLINE CUSTOM GPay PayTM PhonePe UPI NearBuy Loan BharatPay Cheque Mo…" at bounding box center [144, 84] width 55 height 10
select select "8"
click at [117, 79] on select "CASH CARD ONLINE CUSTOM GPay PayTM PhonePe UPI NearBuy Loan BharatPay Cheque Mo…" at bounding box center [144, 84] width 55 height 10
click at [357, 102] on button "Pay" at bounding box center [358, 102] width 14 height 10
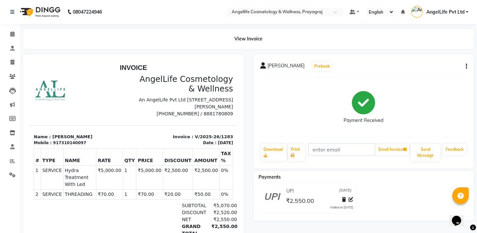
scroll to position [0, 0]
click at [11, 62] on icon at bounding box center [13, 62] width 4 height 5
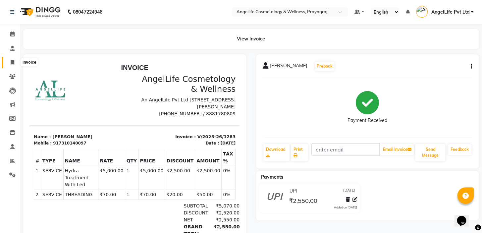
select select "service"
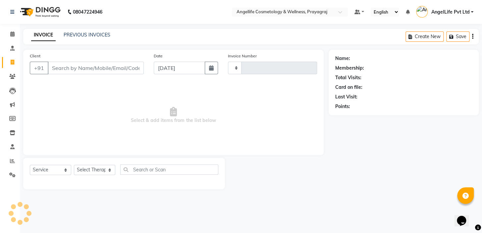
type input "1285"
select select "4531"
click at [95, 36] on link "PREVIOUS INVOICES" at bounding box center [87, 35] width 47 height 6
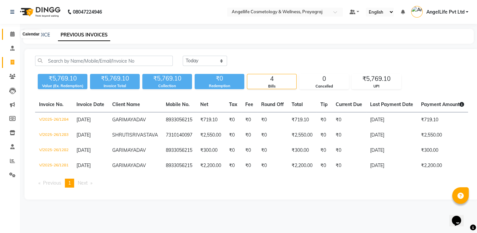
click at [12, 33] on icon at bounding box center [12, 33] width 4 height 5
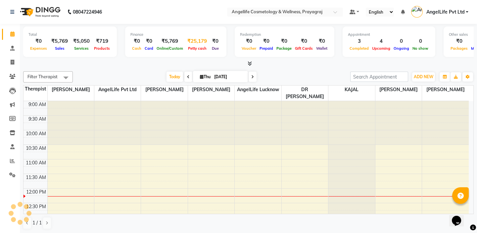
click at [192, 46] on span "Petty cash" at bounding box center [197, 48] width 22 height 5
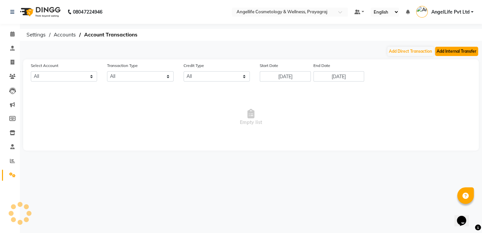
click at [464, 53] on button "Add Internal Transfer" at bounding box center [456, 51] width 43 height 9
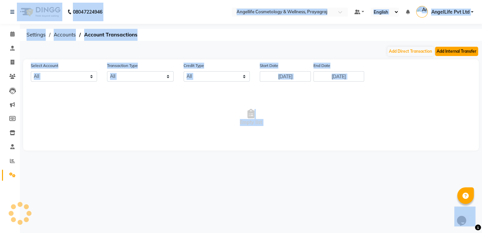
select select "internal transfer"
click at [467, 52] on button "Add Internal Transfer" at bounding box center [456, 51] width 43 height 9
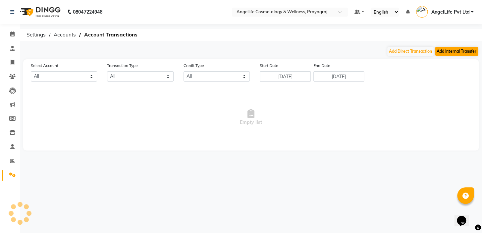
select select "internal transfer"
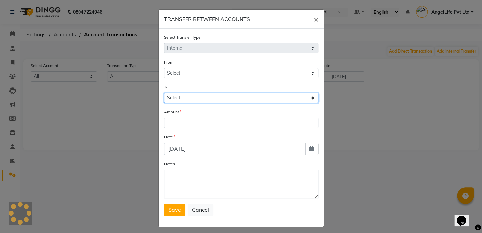
click at [209, 99] on select "Select" at bounding box center [241, 98] width 154 height 10
click at [209, 97] on select "Select" at bounding box center [241, 98] width 154 height 10
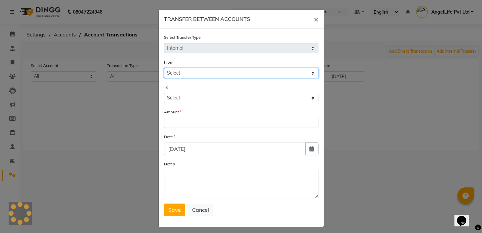
click at [181, 72] on select "Select" at bounding box center [241, 73] width 154 height 10
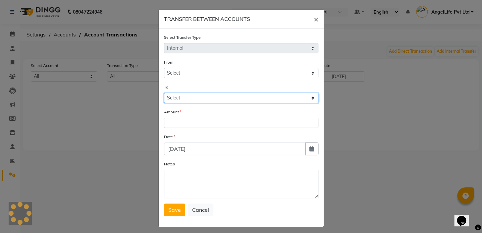
click at [181, 96] on select "Select" at bounding box center [241, 98] width 154 height 10
select select "3353"
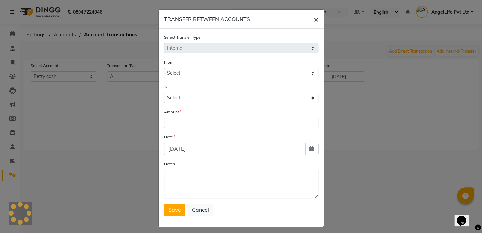
click at [313, 20] on span "×" at bounding box center [315, 19] width 5 height 10
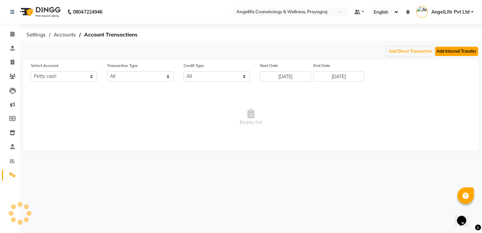
click at [453, 53] on button "Add Internal Transfer" at bounding box center [456, 51] width 43 height 9
select select "internal transfer"
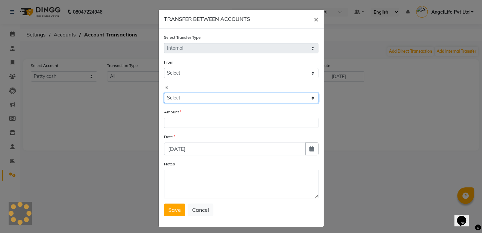
click at [225, 99] on select "Select" at bounding box center [241, 98] width 154 height 10
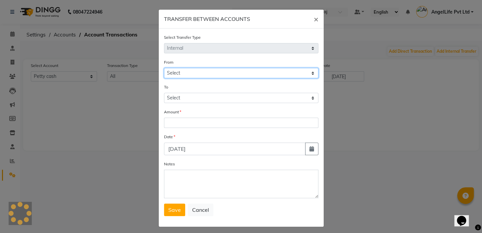
click at [176, 72] on select "Select" at bounding box center [241, 73] width 154 height 10
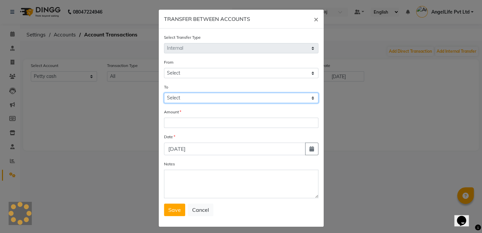
click at [172, 99] on select "Select" at bounding box center [241, 98] width 154 height 10
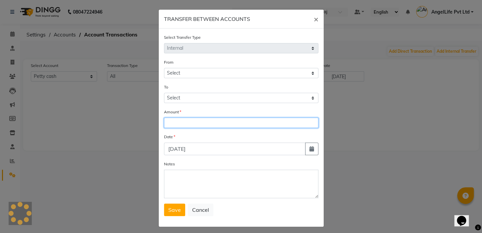
click at [175, 125] on input "number" at bounding box center [241, 123] width 154 height 10
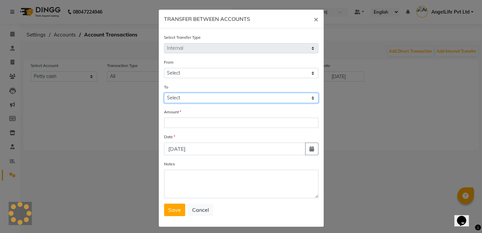
click at [179, 101] on select "Select" at bounding box center [241, 98] width 154 height 10
click at [180, 98] on select "Select" at bounding box center [241, 98] width 154 height 10
click at [314, 19] on span "×" at bounding box center [315, 19] width 5 height 10
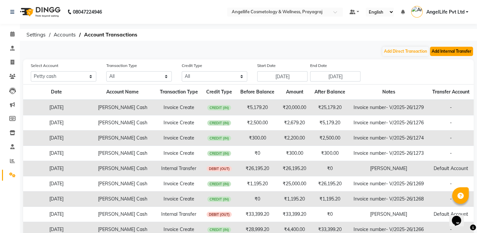
click at [446, 51] on button "Add Internal Transfer" at bounding box center [451, 51] width 43 height 9
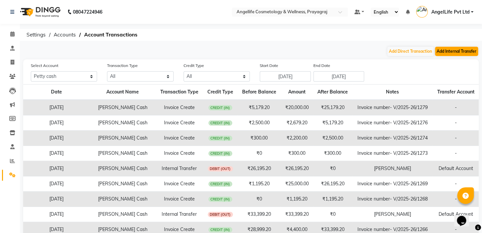
select select "internal transfer"
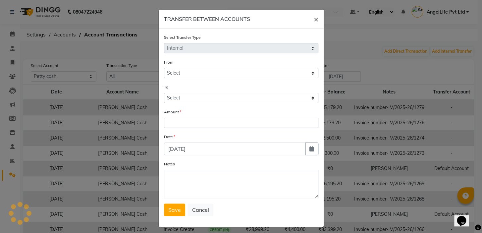
select select "3353"
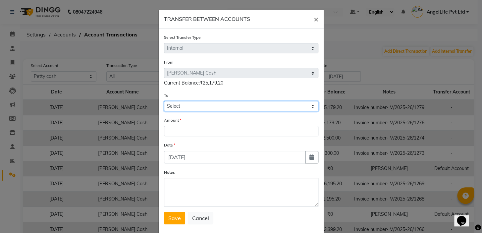
click at [179, 108] on select "Select [PERSON_NAME] Cash Default Account" at bounding box center [241, 106] width 154 height 10
select select "3354"
click at [164, 101] on select "Select [PERSON_NAME] Cash Default Account" at bounding box center [241, 106] width 154 height 10
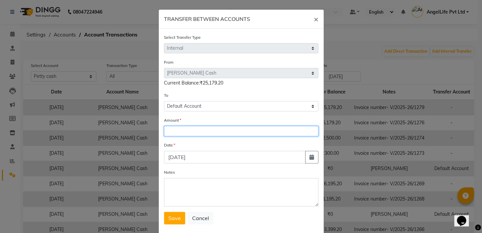
click at [179, 130] on input "number" at bounding box center [241, 131] width 154 height 10
type input "25179.20"
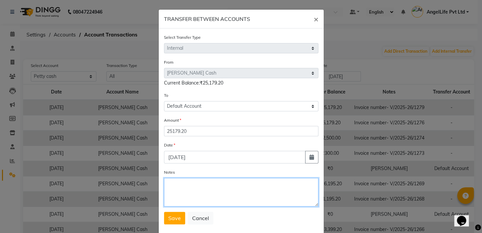
click at [177, 192] on textarea "Notes" at bounding box center [241, 192] width 154 height 28
type textarea "[PERSON_NAME]"
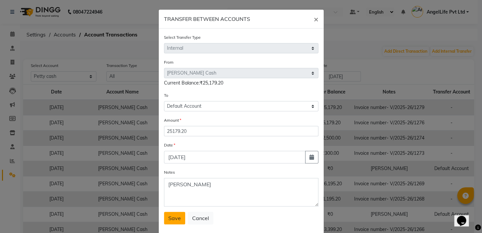
click at [171, 224] on button "Save" at bounding box center [174, 218] width 21 height 13
click at [171, 224] on div "Save Cancel" at bounding box center [241, 218] width 154 height 13
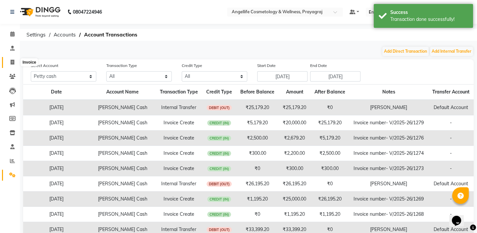
click at [11, 62] on icon at bounding box center [13, 62] width 4 height 5
select select "service"
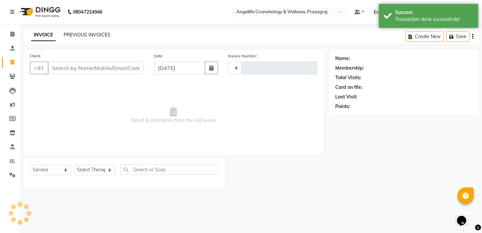
click at [83, 36] on link "PREVIOUS INVOICES" at bounding box center [87, 35] width 47 height 6
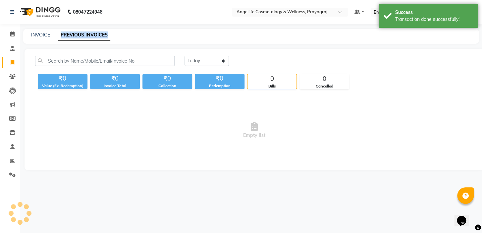
click at [83, 36] on link "PREVIOUS INVOICES" at bounding box center [84, 35] width 52 height 12
